Goal: Transaction & Acquisition: Purchase product/service

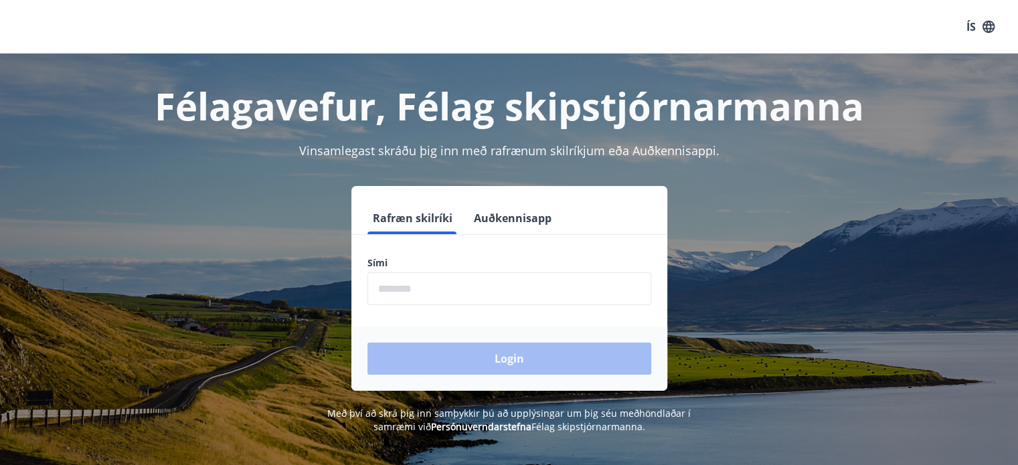
click at [387, 267] on label "Sími" at bounding box center [509, 262] width 284 height 13
click at [406, 298] on input "phone" at bounding box center [509, 288] width 284 height 33
type input "********"
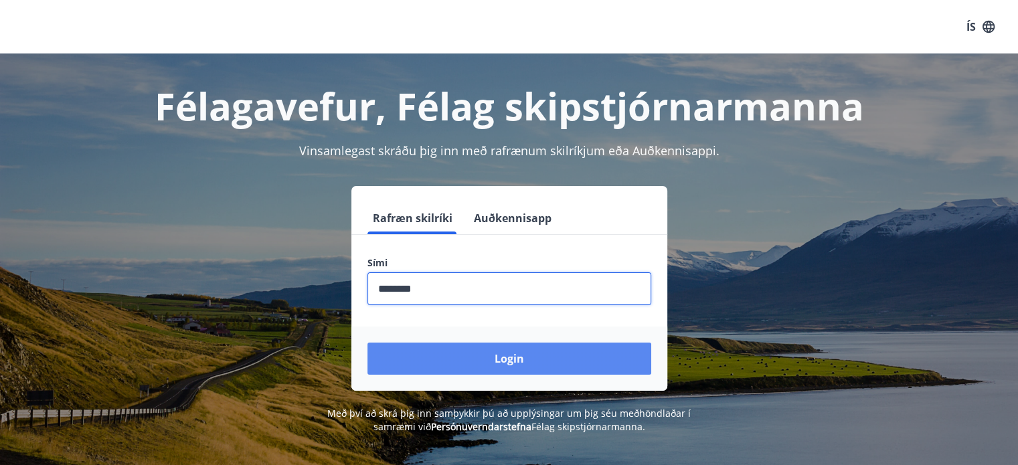
click at [474, 353] on button "Login" at bounding box center [509, 359] width 284 height 32
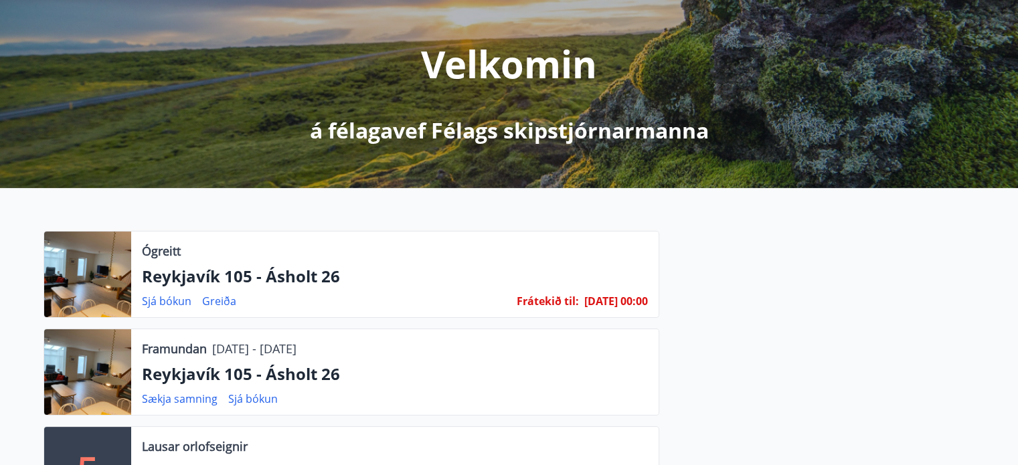
scroll to position [268, 0]
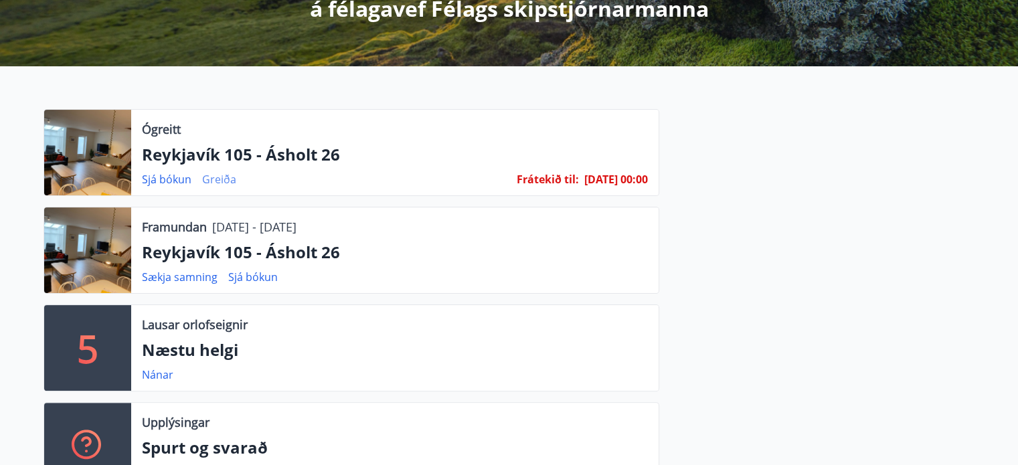
click at [232, 177] on link "Greiða" at bounding box center [219, 179] width 34 height 15
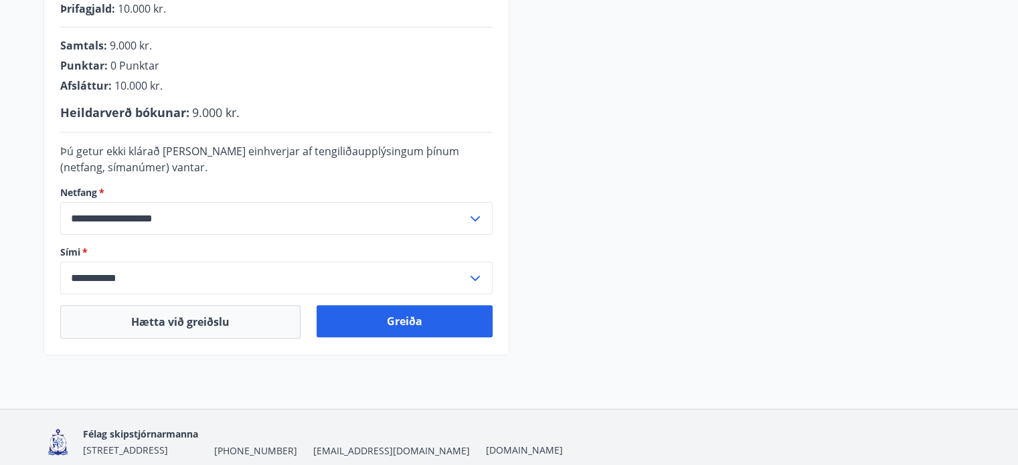
scroll to position [439, 0]
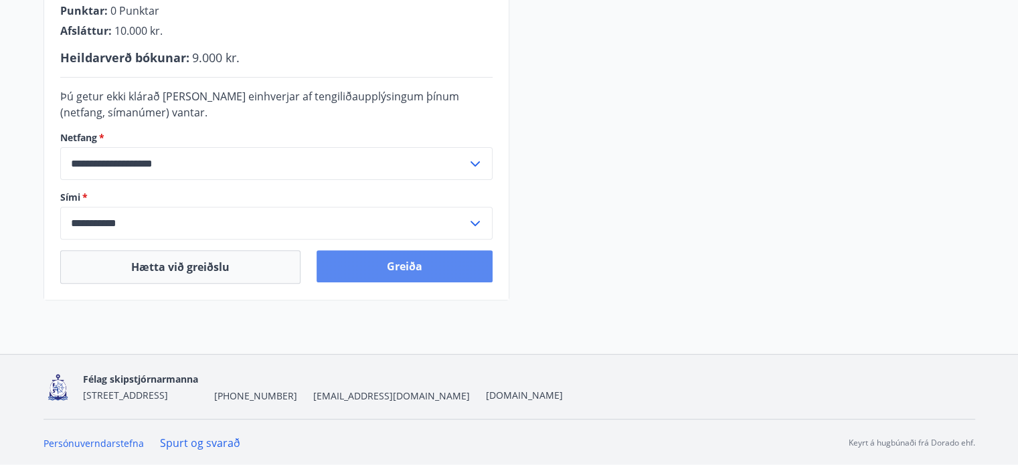
click at [388, 260] on button "Greiða" at bounding box center [405, 266] width 176 height 32
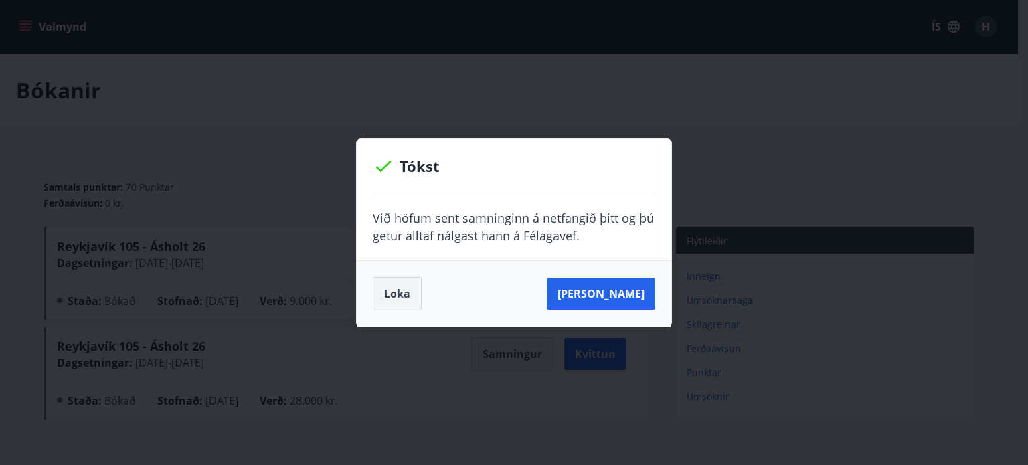
click at [407, 291] on button "Loka" at bounding box center [397, 293] width 49 height 33
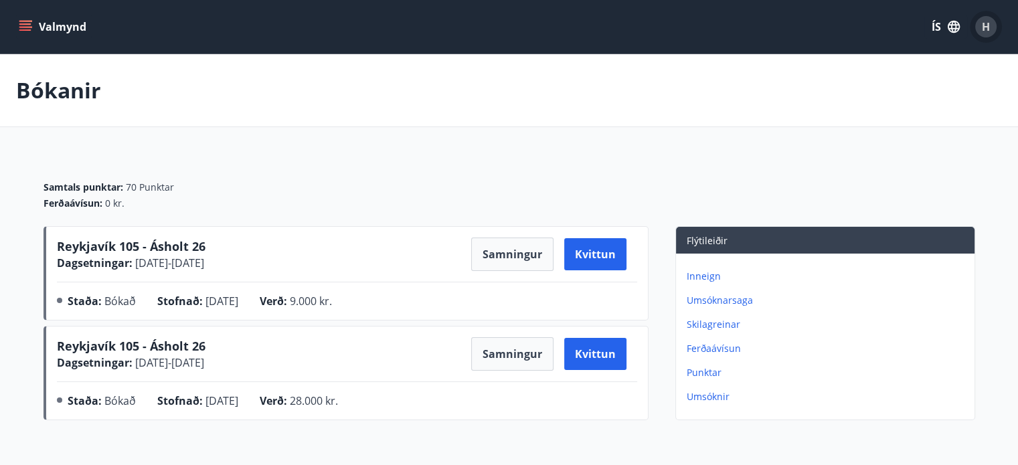
click at [989, 21] on div "H" at bounding box center [985, 26] width 21 height 21
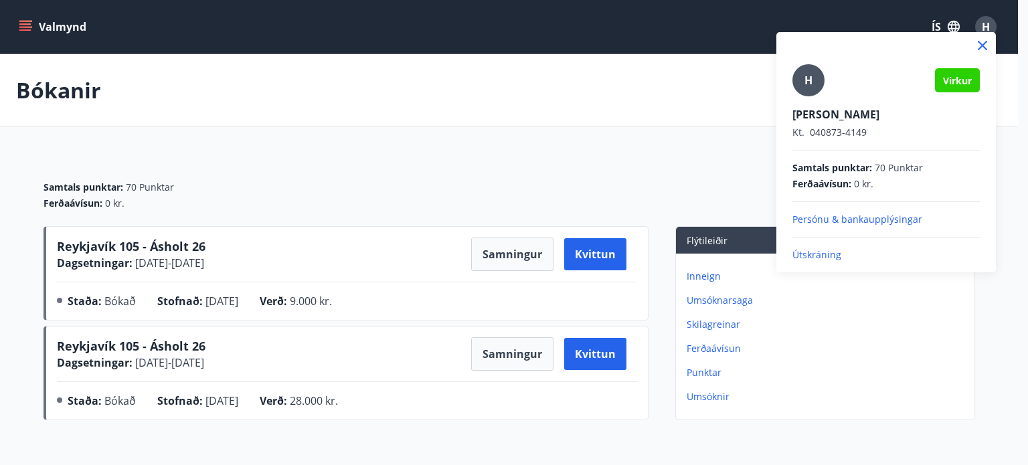
click at [827, 250] on p "Útskráning" at bounding box center [885, 254] width 187 height 13
